Goal: Leave review/rating: Leave review/rating

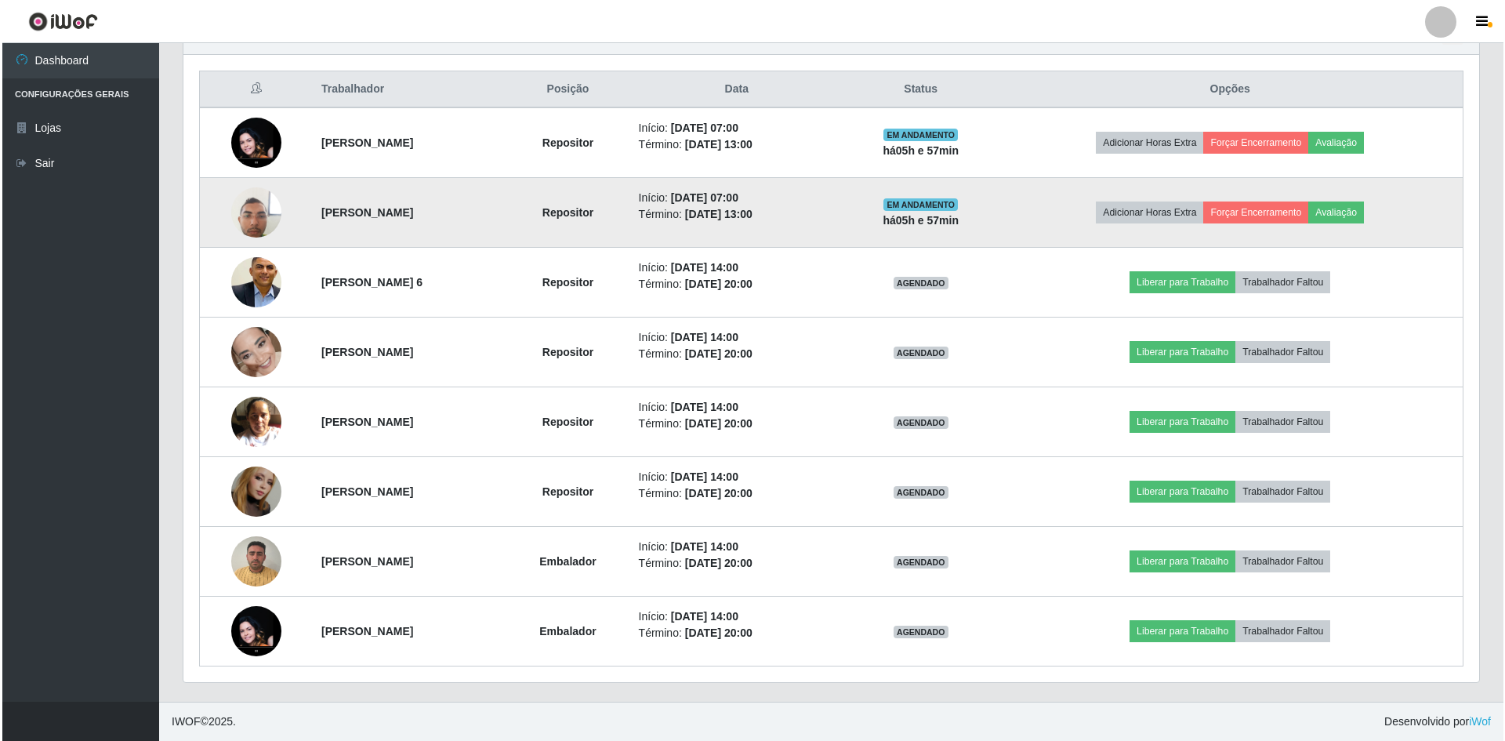
scroll to position [325, 1296]
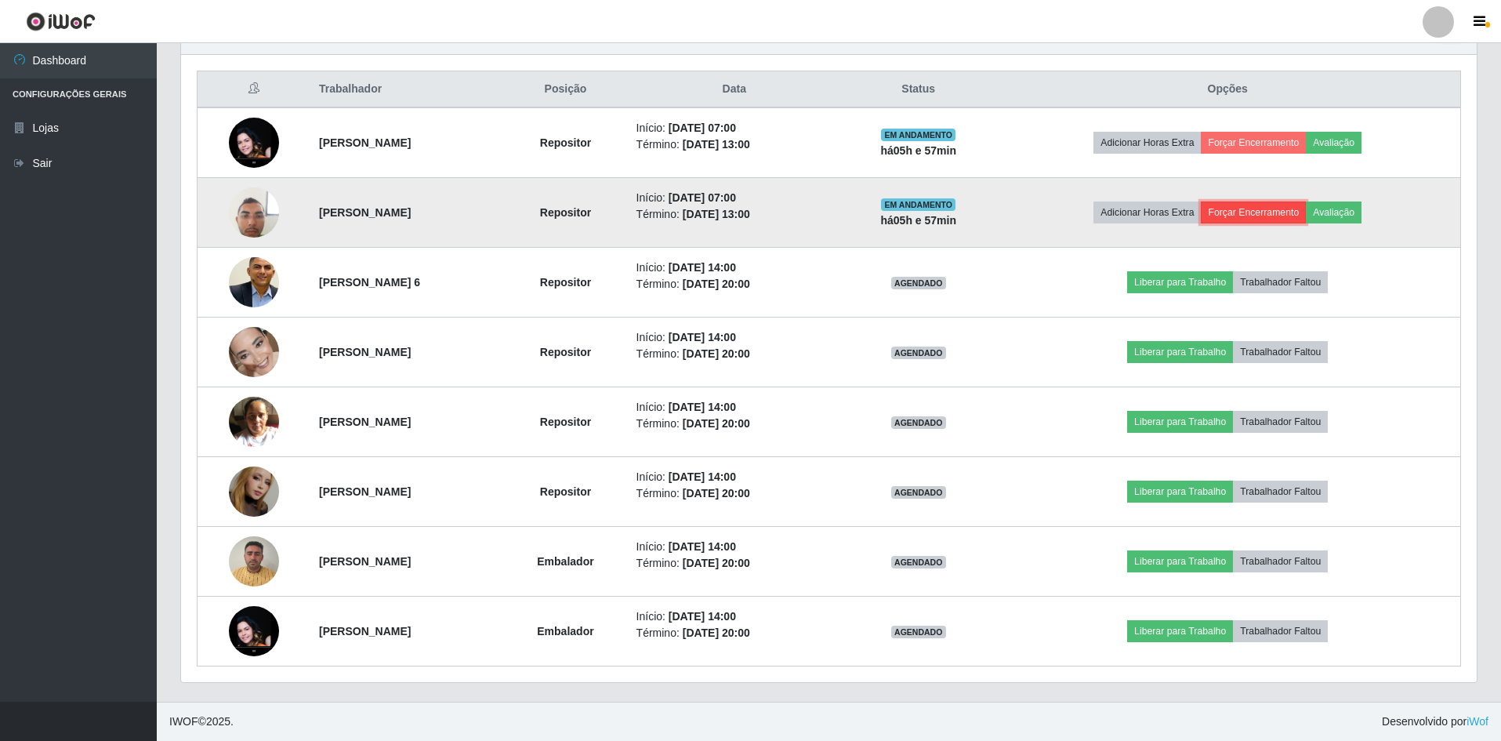
click at [1276, 212] on button "Forçar Encerramento" at bounding box center [1253, 212] width 105 height 22
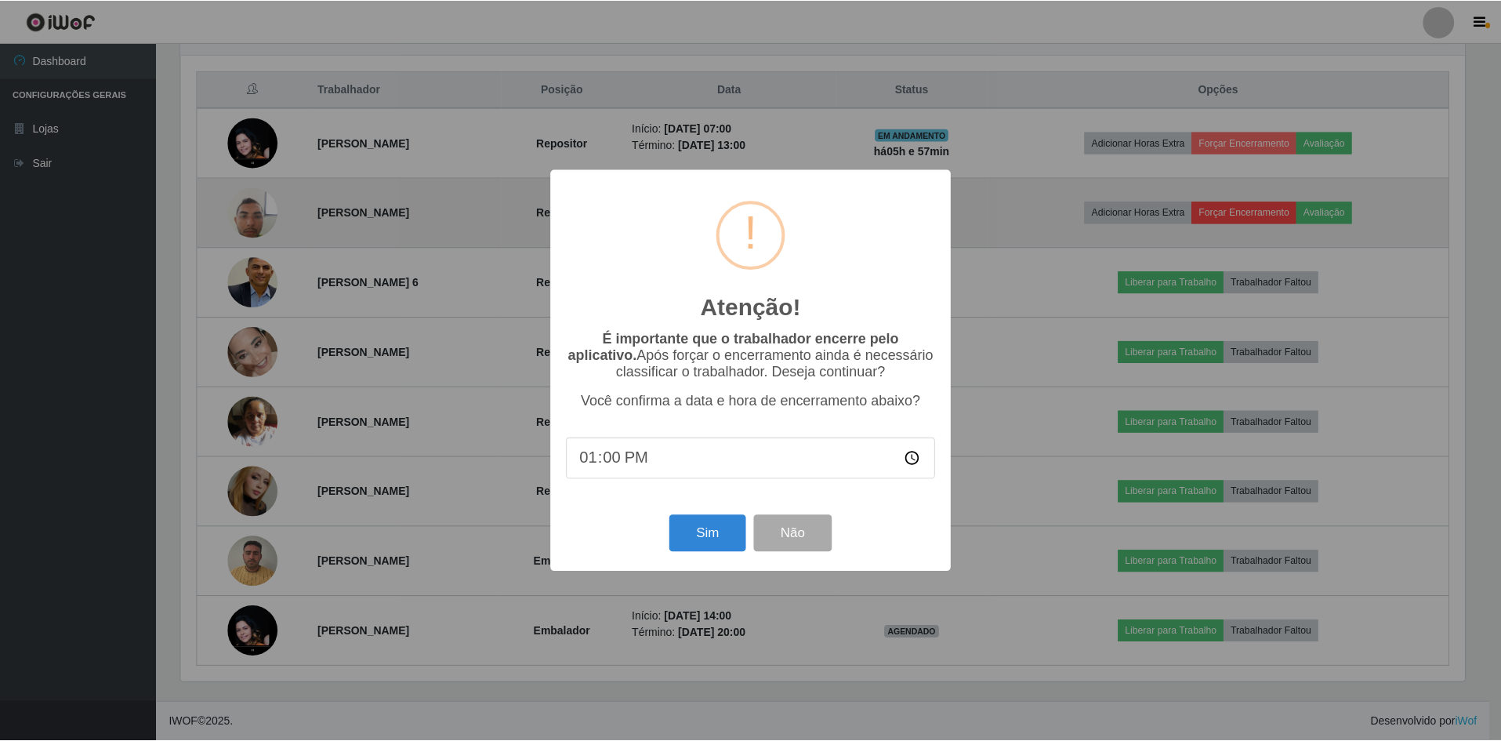
scroll to position [325, 1288]
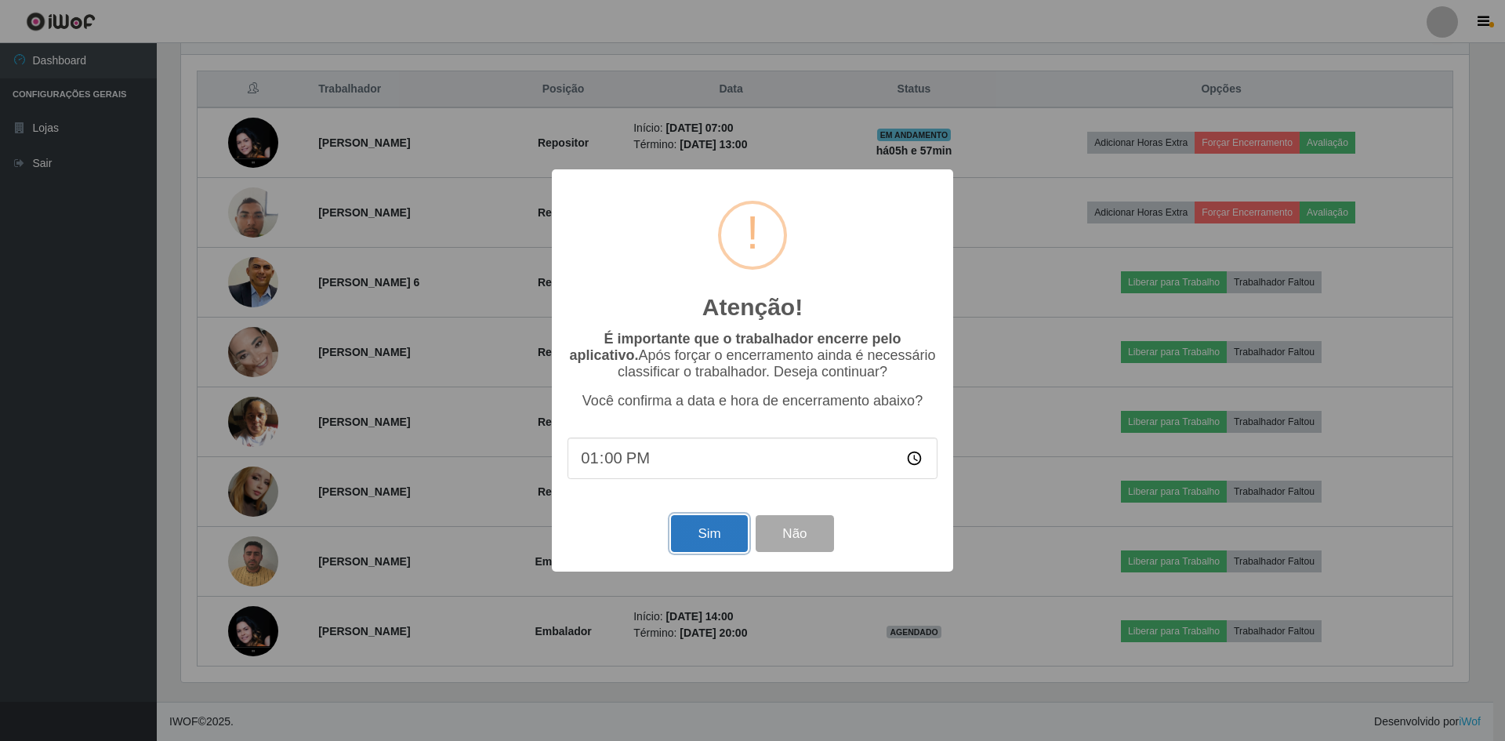
click at [693, 546] on button "Sim" at bounding box center [709, 533] width 76 height 37
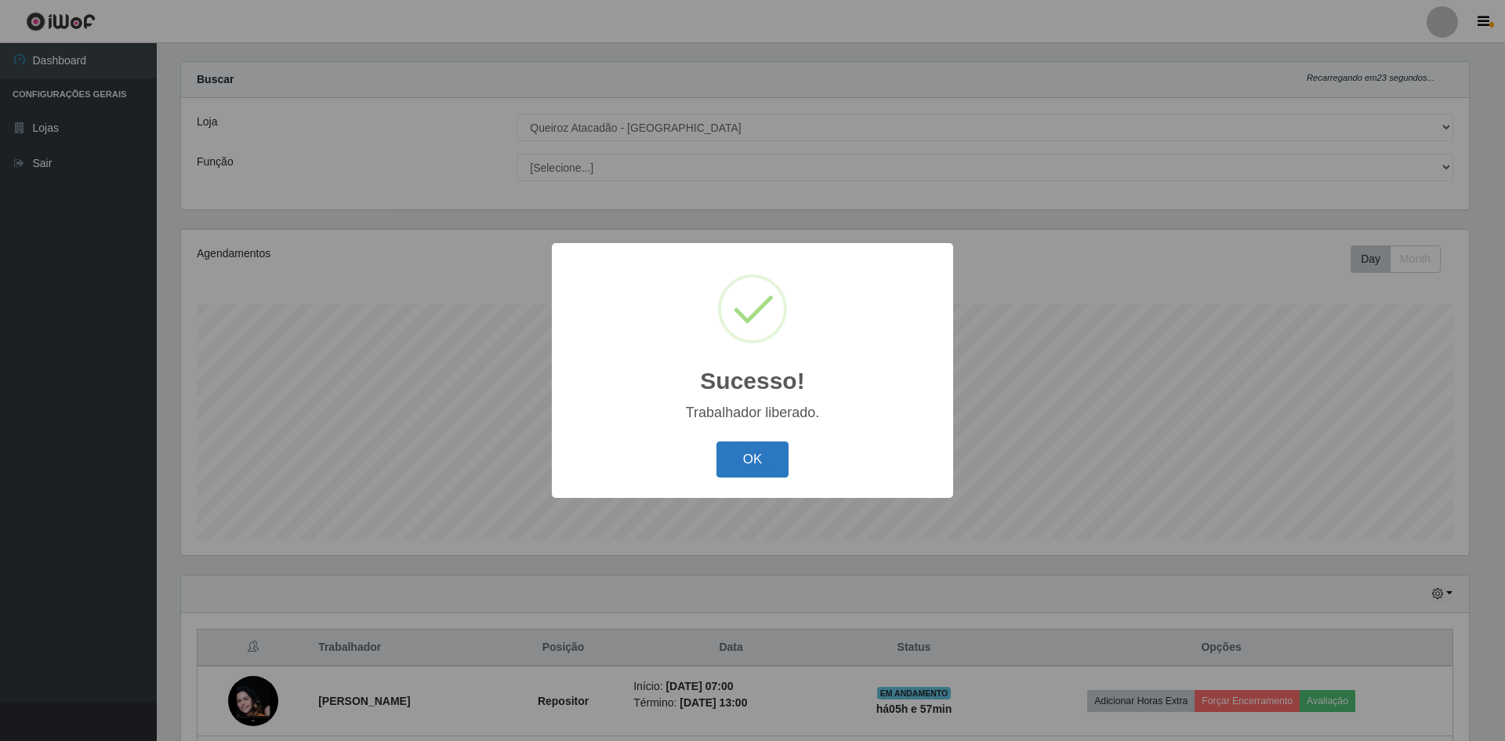
click at [747, 461] on button "OK" at bounding box center [753, 459] width 73 height 37
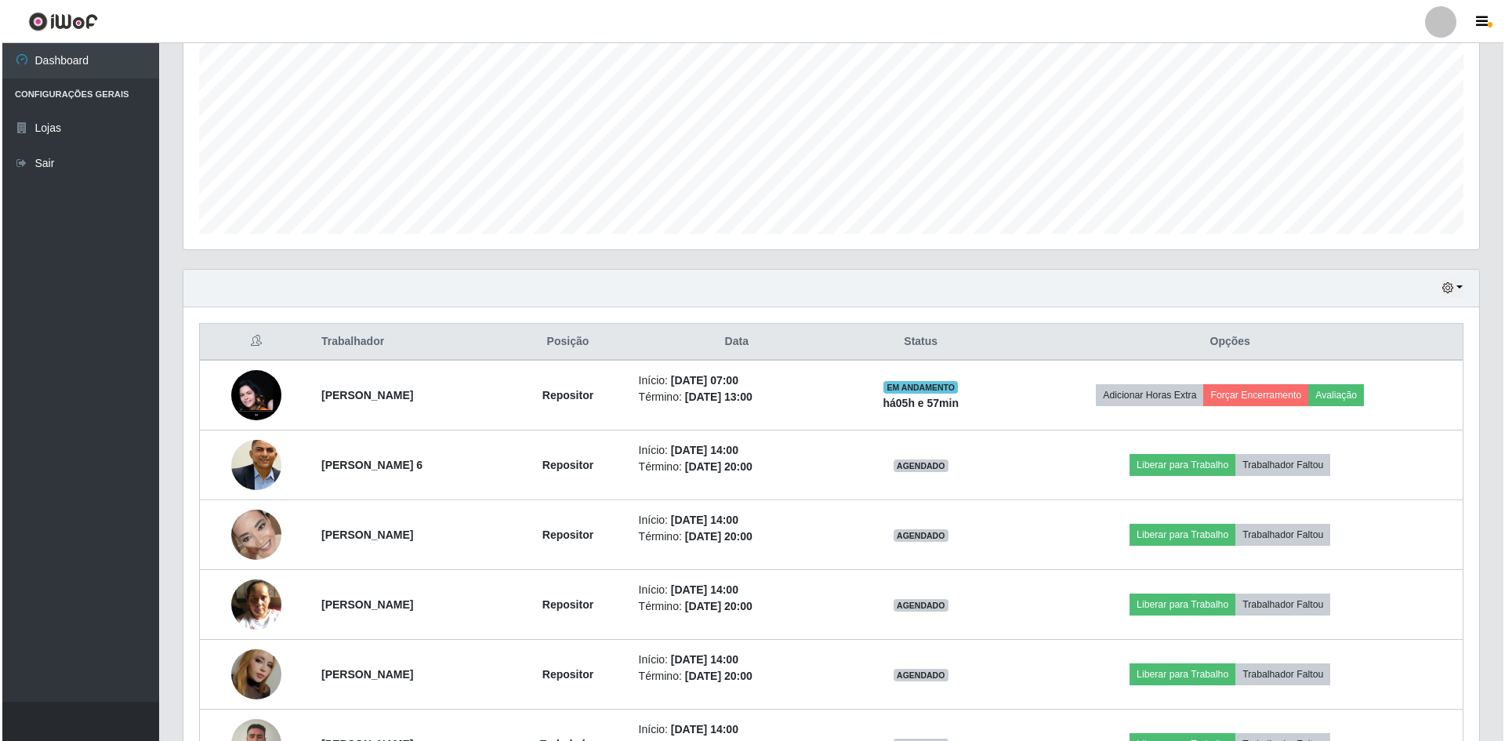
scroll to position [335, 0]
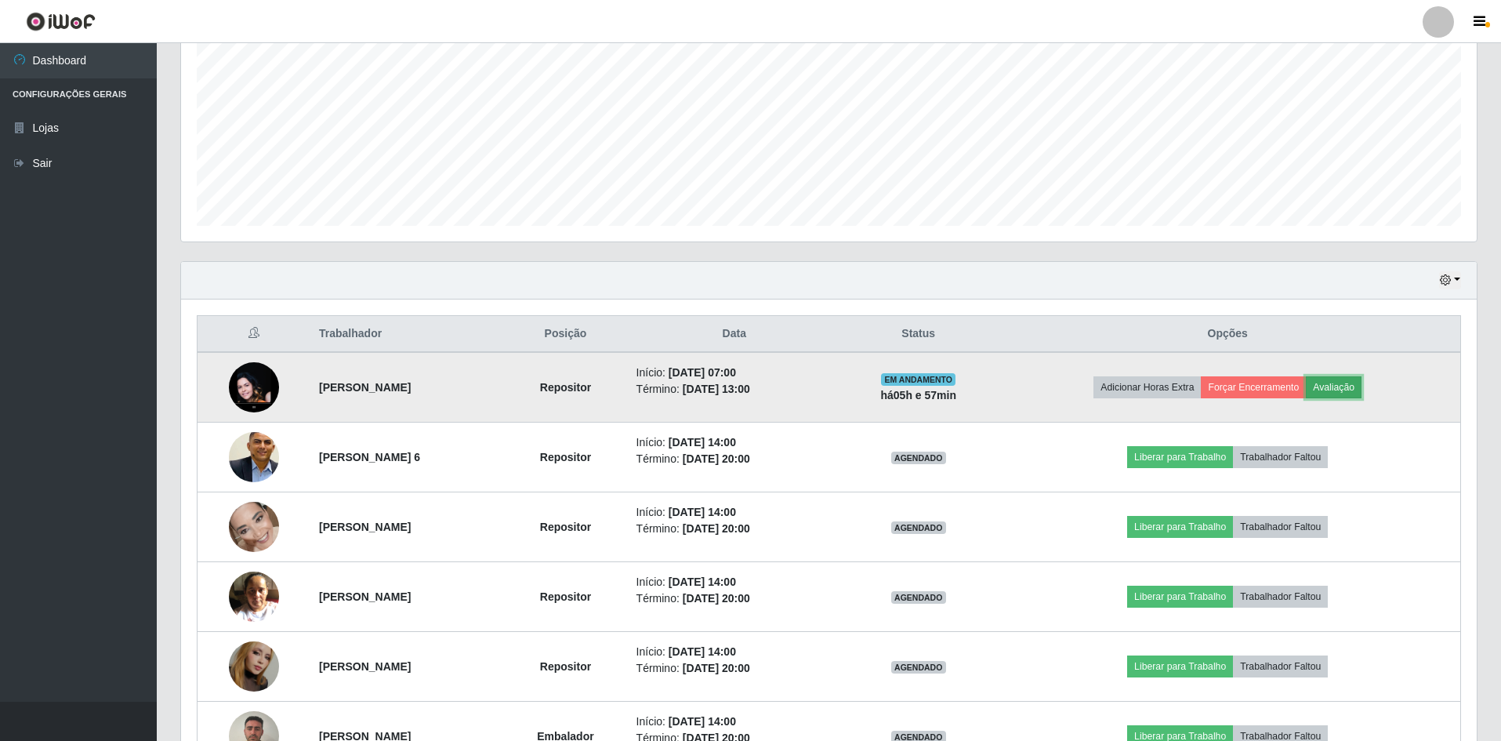
click at [1353, 386] on button "Avaliação" at bounding box center [1334, 387] width 56 height 22
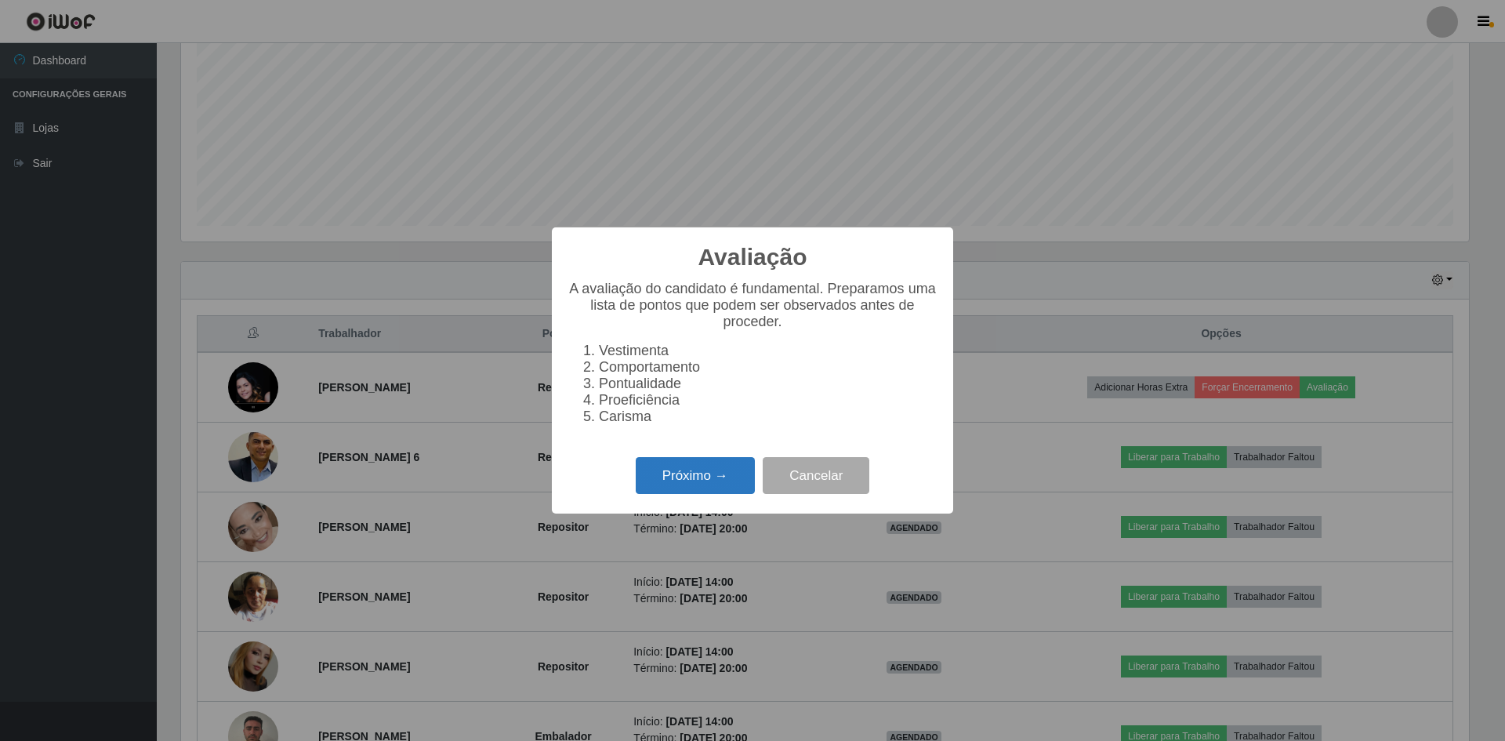
click at [695, 476] on button "Próximo →" at bounding box center [695, 475] width 119 height 37
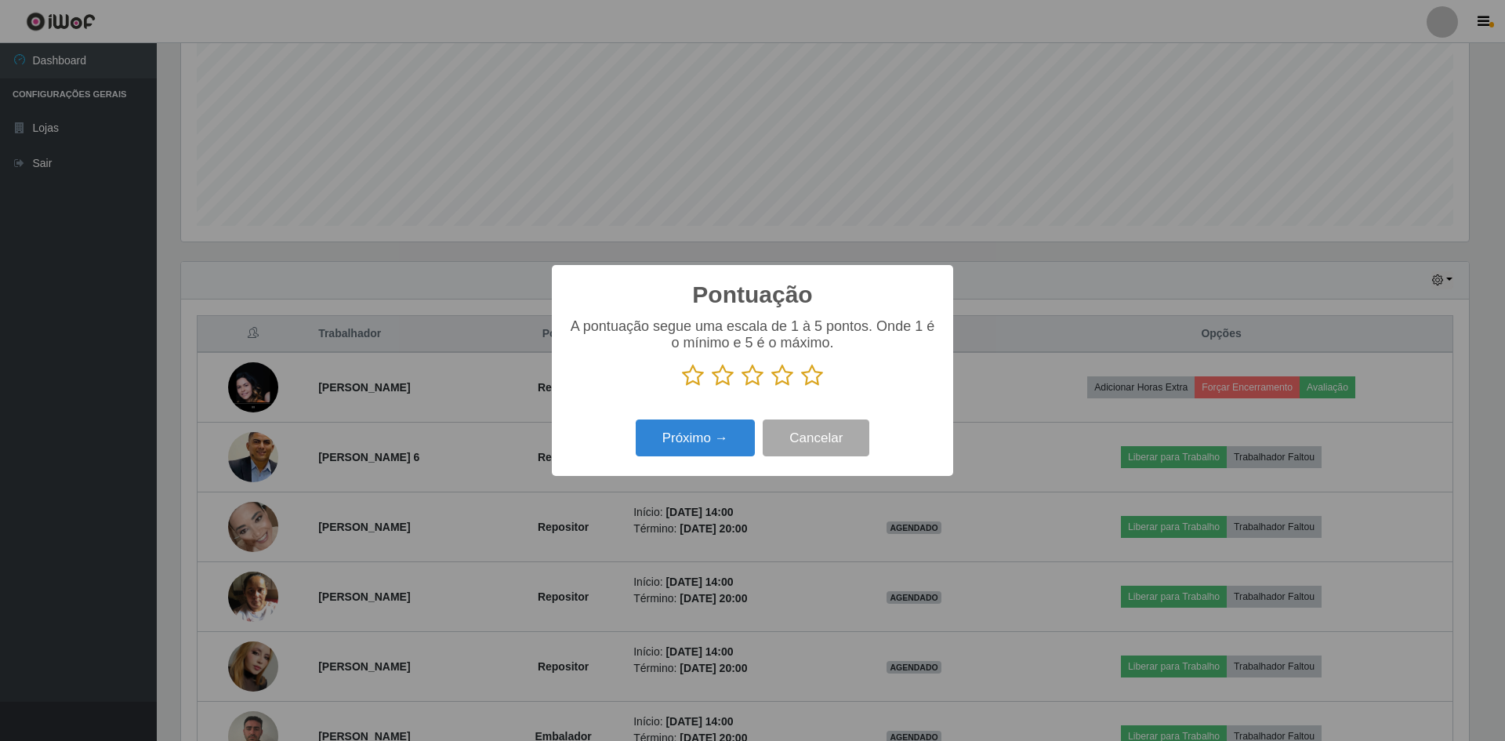
click at [815, 379] on icon at bounding box center [812, 376] width 22 height 24
click at [801, 387] on input "radio" at bounding box center [801, 387] width 0 height 0
click at [694, 452] on button "Próximo →" at bounding box center [695, 437] width 119 height 37
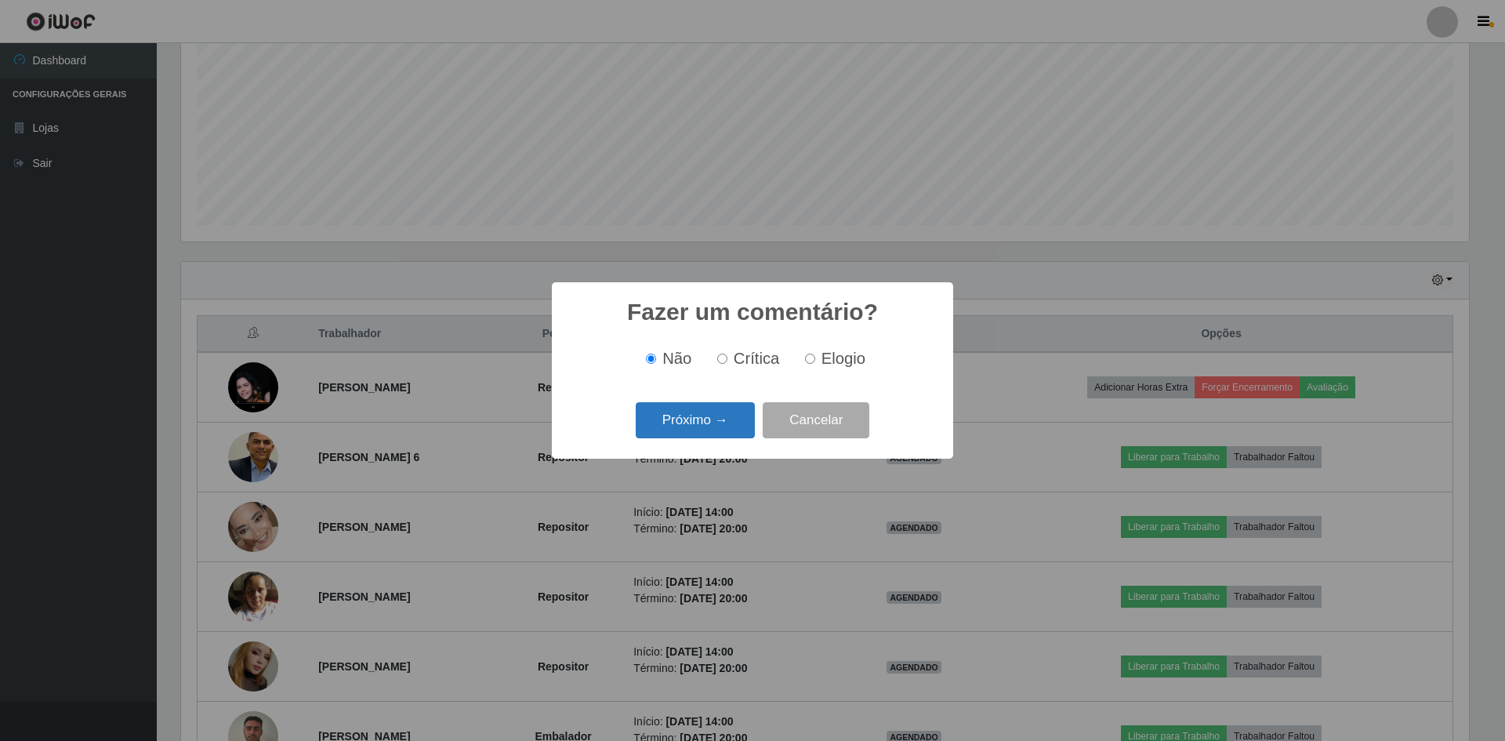
click at [684, 417] on button "Próximo →" at bounding box center [695, 420] width 119 height 37
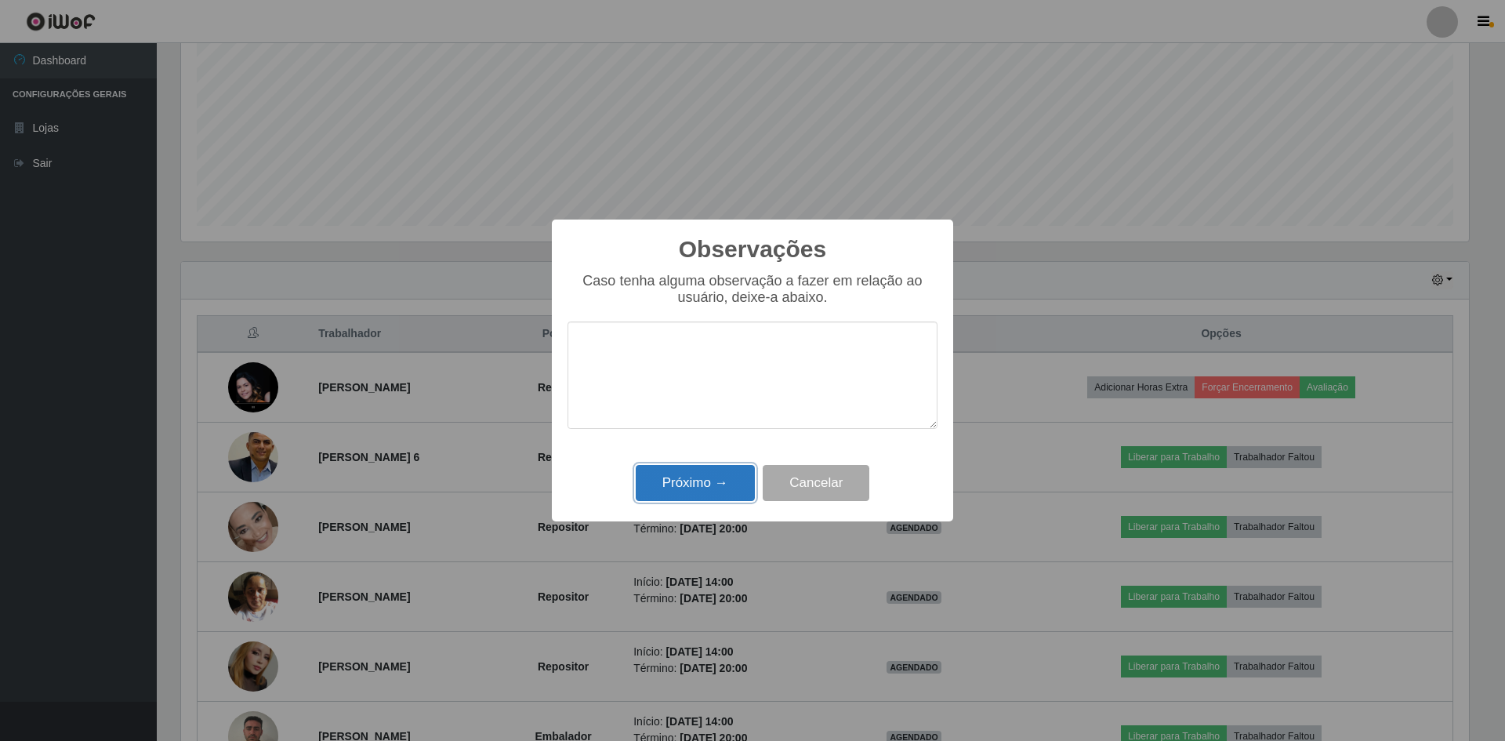
click at [686, 474] on button "Próximo →" at bounding box center [695, 483] width 119 height 37
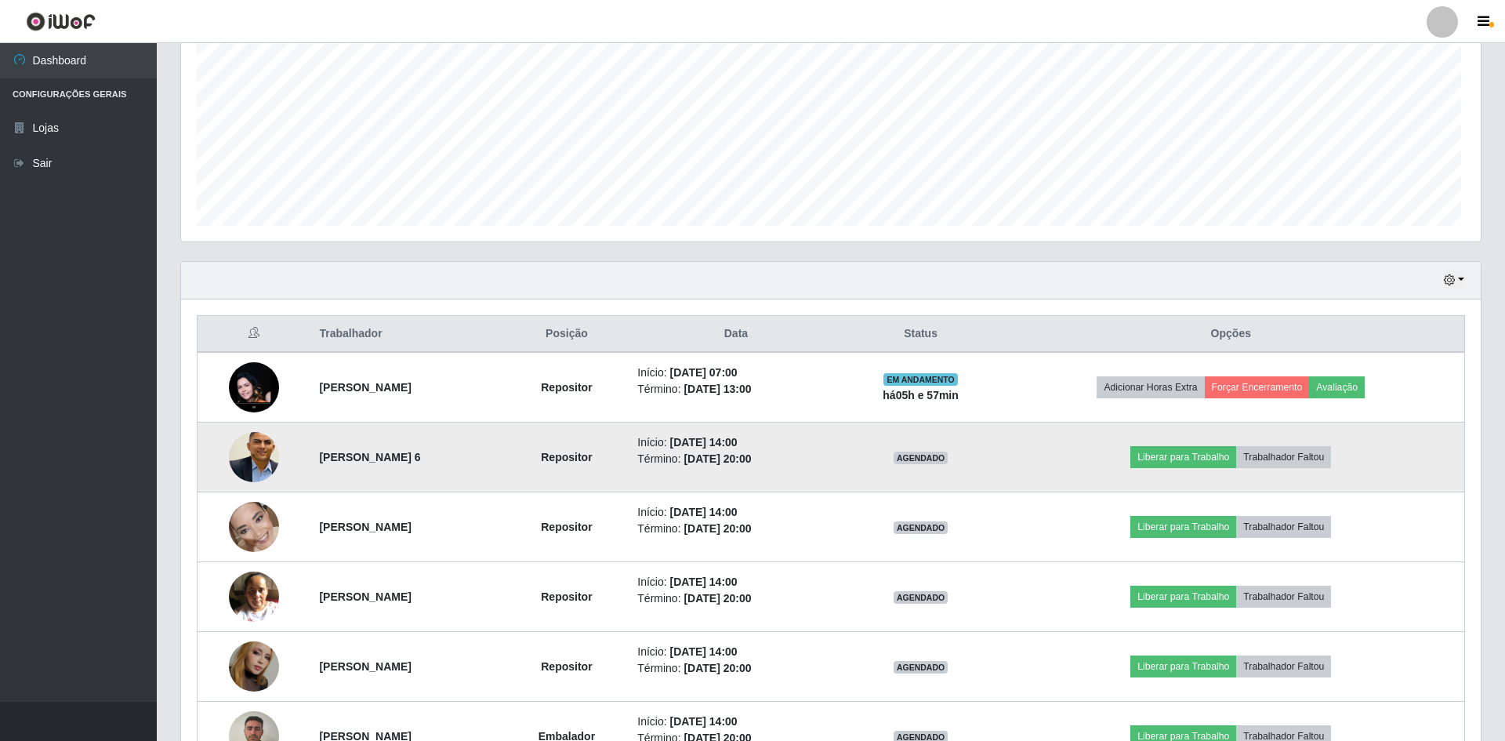
scroll to position [325, 1296]
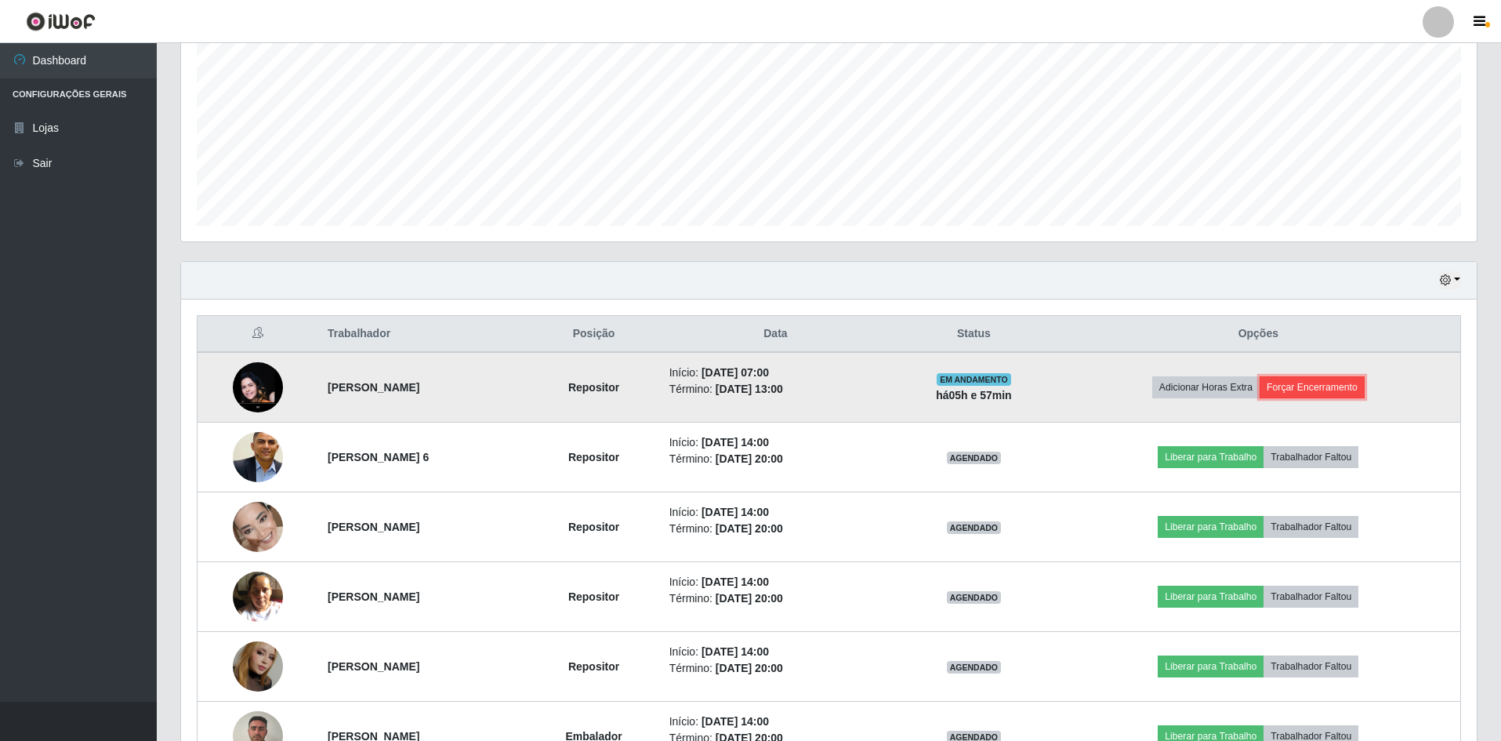
click at [1331, 388] on button "Forçar Encerramento" at bounding box center [1312, 387] width 105 height 22
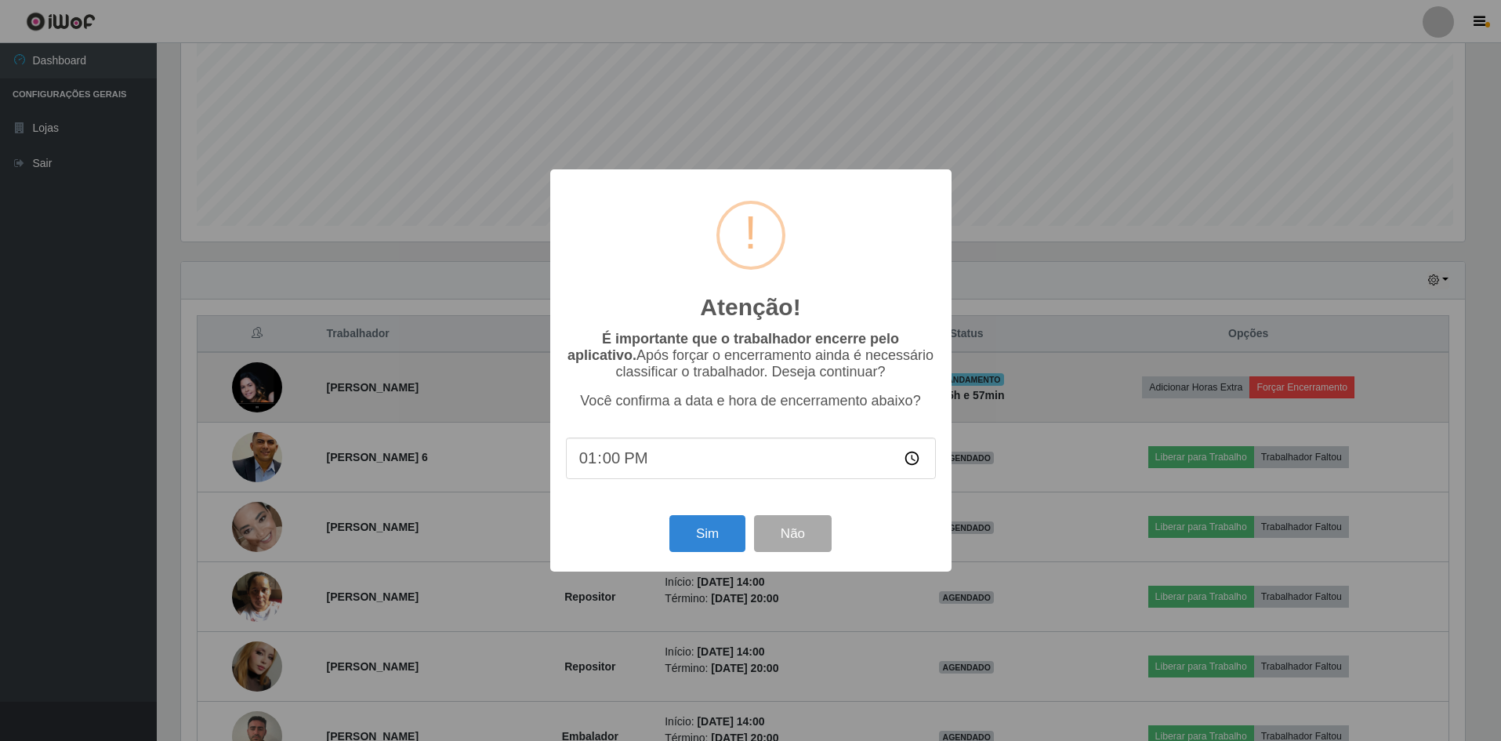
scroll to position [325, 1288]
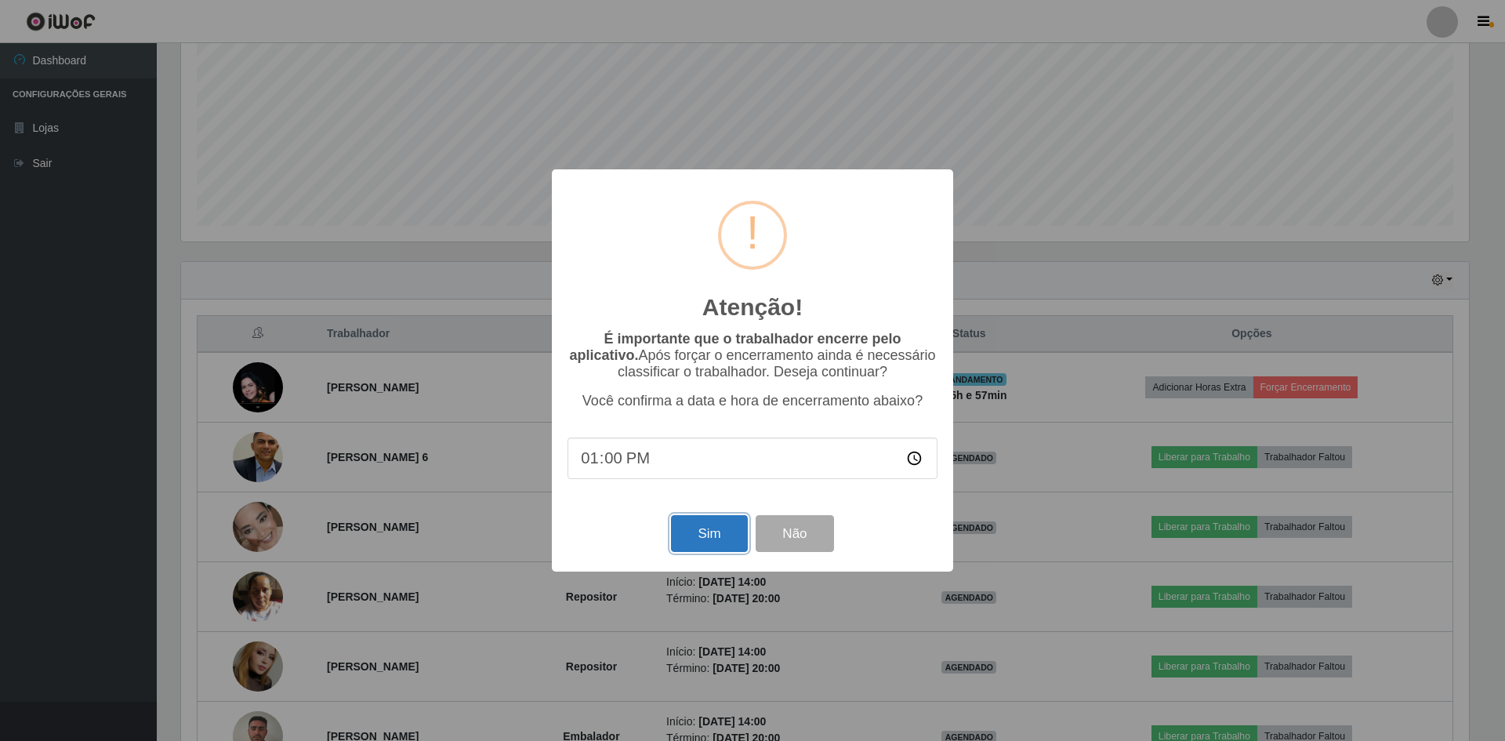
click at [702, 534] on button "Sim" at bounding box center [709, 533] width 76 height 37
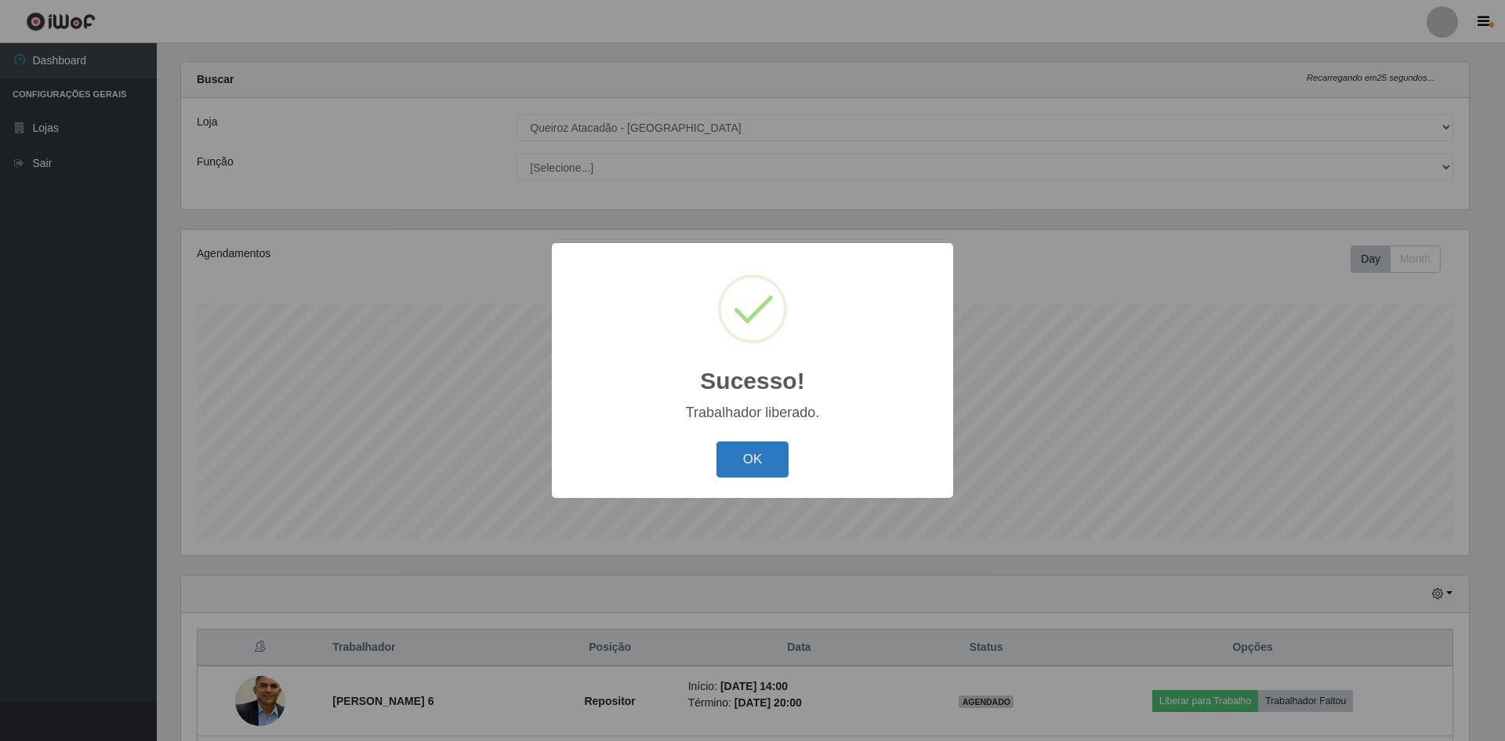
click at [765, 442] on button "OK" at bounding box center [753, 459] width 73 height 37
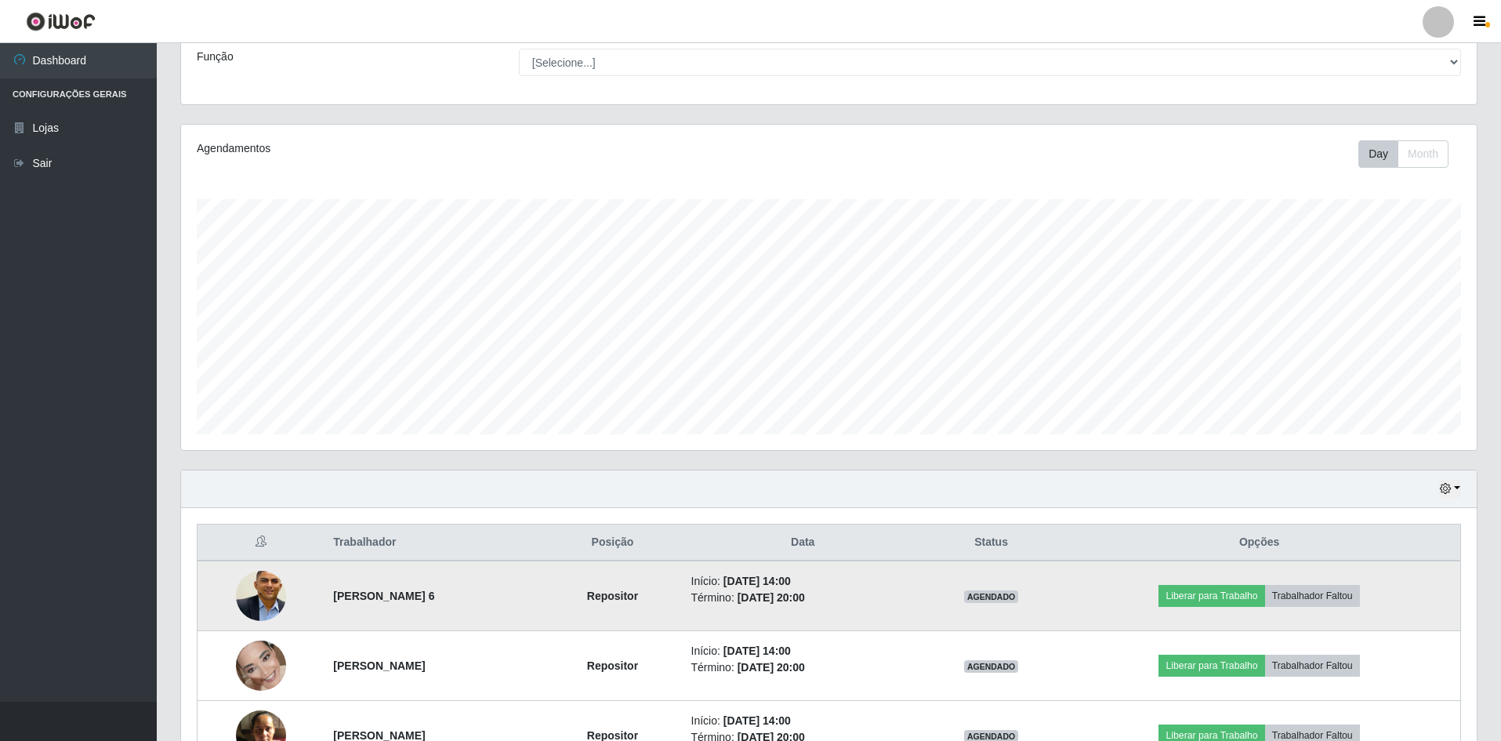
scroll to position [0, 0]
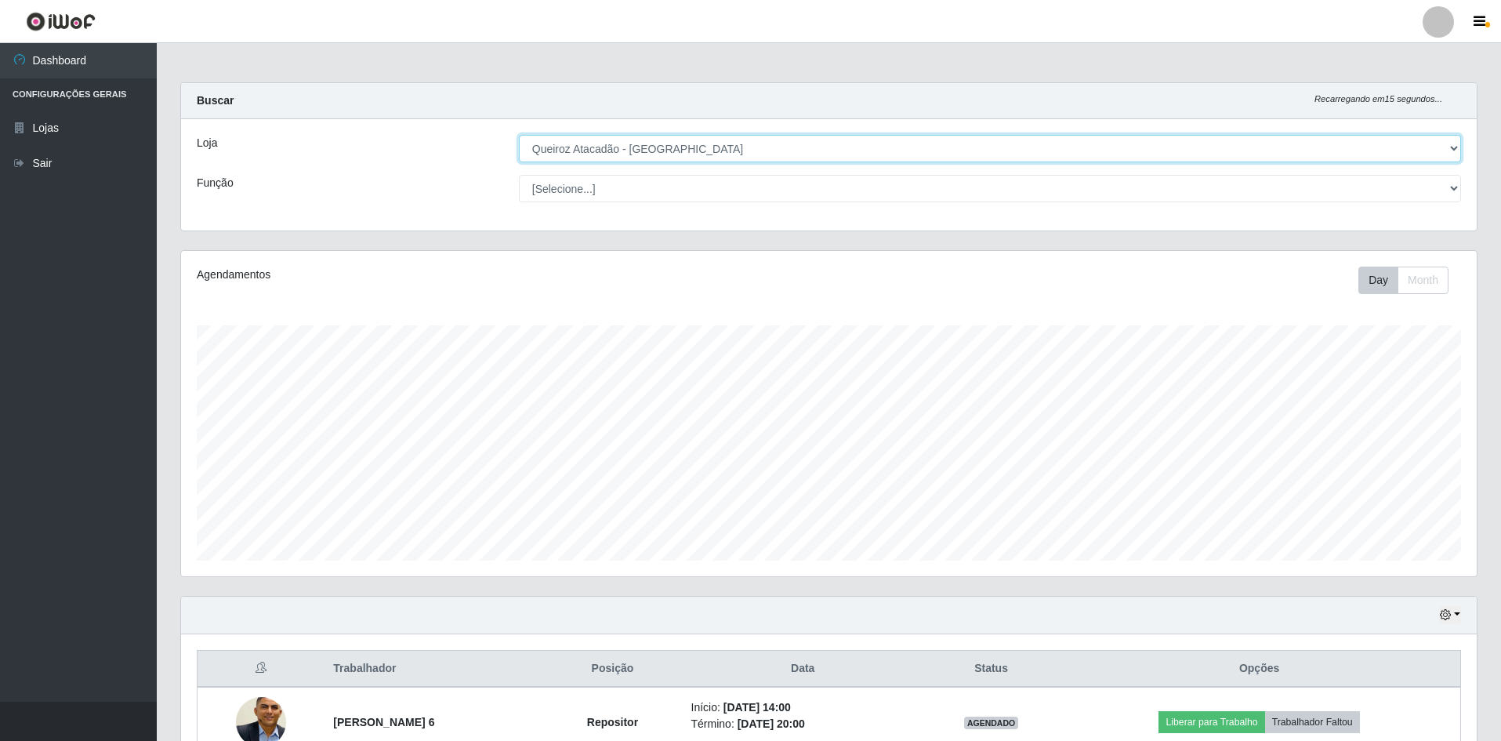
click at [700, 144] on select "[Selecione...] Hiper Queiroz - [GEOGRAPHIC_DATA] [GEOGRAPHIC_DATA] [GEOGRAPHIC_…" at bounding box center [990, 148] width 942 height 27
click at [519, 135] on select "[Selecione...] Hiper Queiroz - [GEOGRAPHIC_DATA] [GEOGRAPHIC_DATA] [GEOGRAPHIC_…" at bounding box center [990, 148] width 942 height 27
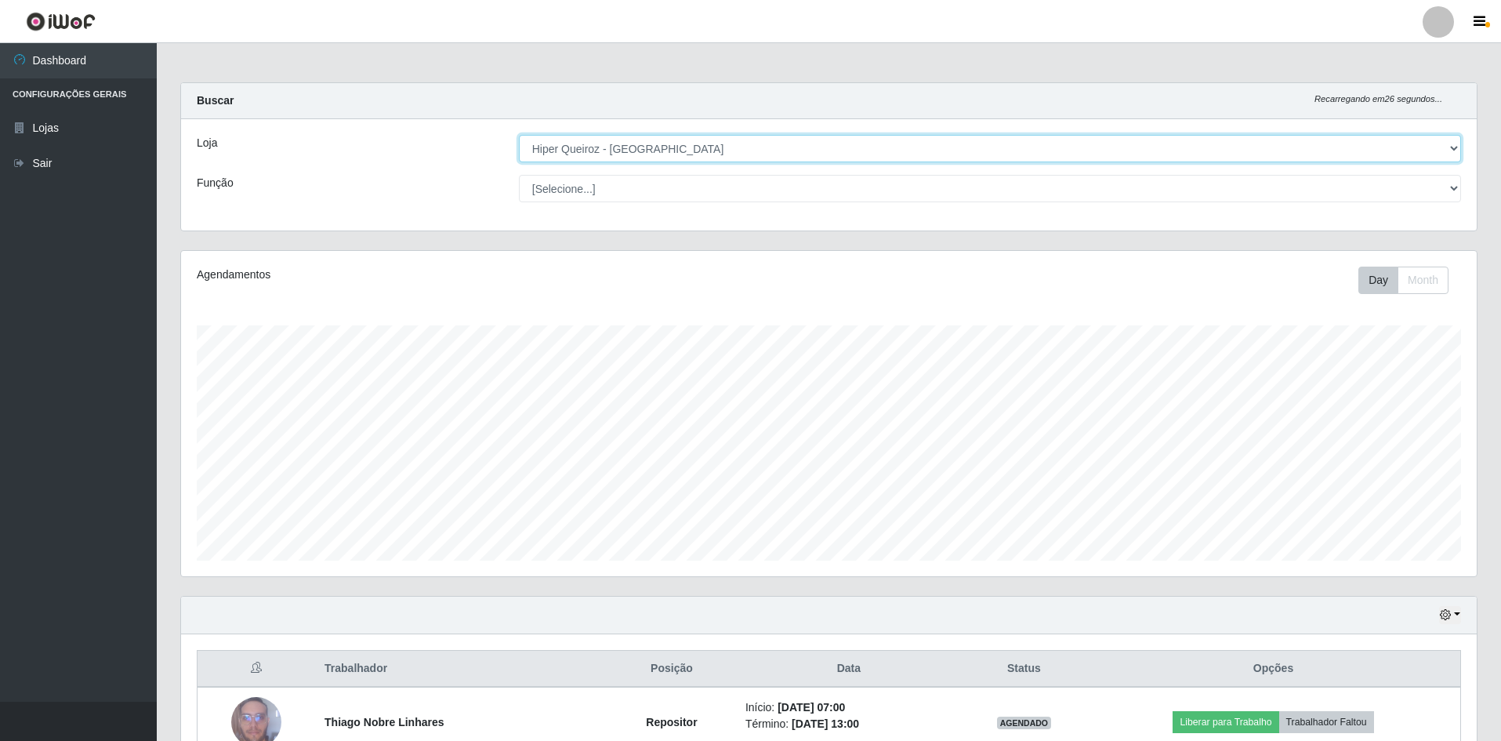
click at [732, 144] on select "[Selecione...] Hiper Queiroz - [GEOGRAPHIC_DATA] [GEOGRAPHIC_DATA] [GEOGRAPHIC_…" at bounding box center [990, 148] width 942 height 27
select select "517"
click at [519, 135] on select "[Selecione...] Hiper Queiroz - [GEOGRAPHIC_DATA] [GEOGRAPHIC_DATA] [GEOGRAPHIC_…" at bounding box center [990, 148] width 942 height 27
